Goal: Task Accomplishment & Management: Use online tool/utility

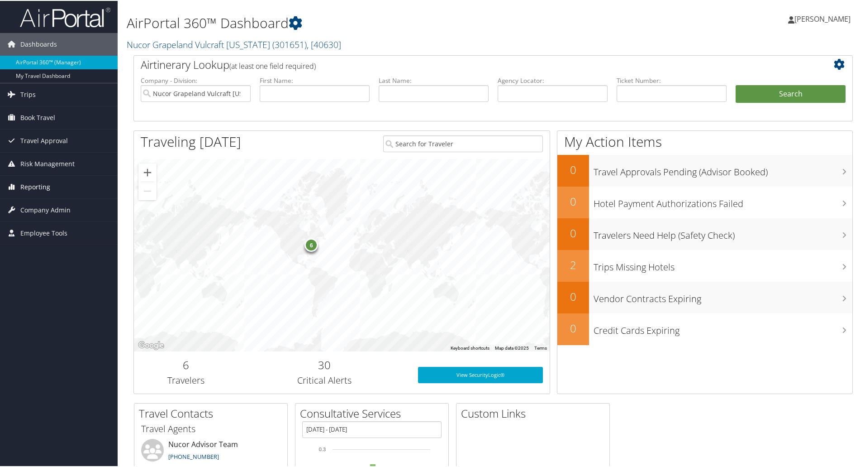
click at [27, 188] on span "Reporting" at bounding box center [35, 186] width 30 height 23
click at [32, 203] on link "Unused Tickets" at bounding box center [59, 204] width 118 height 14
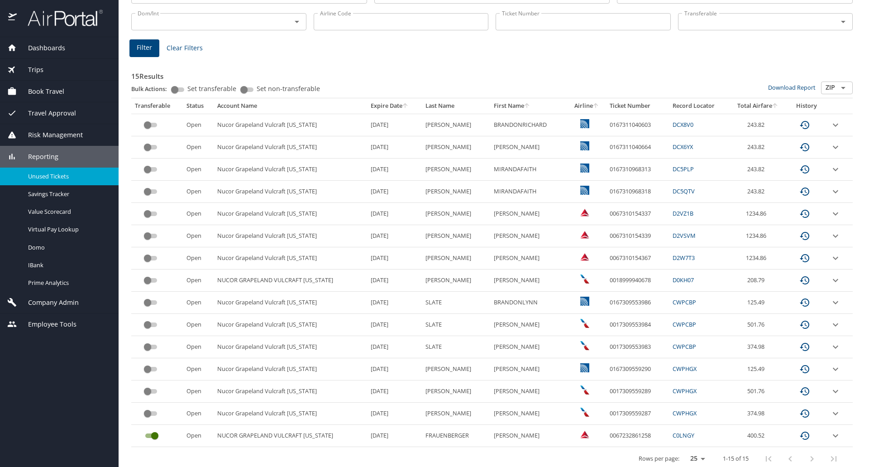
scroll to position [104, 0]
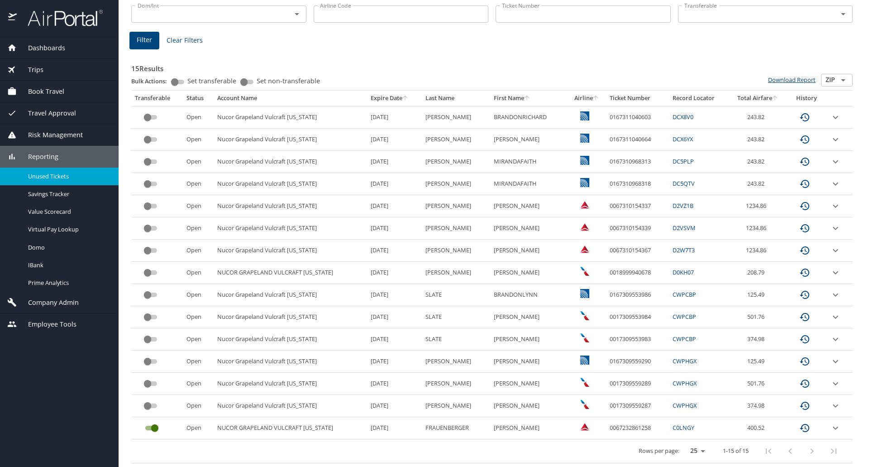
click at [791, 81] on link "Download Report" at bounding box center [792, 80] width 48 height 8
